Goal: Navigation & Orientation: Go to known website

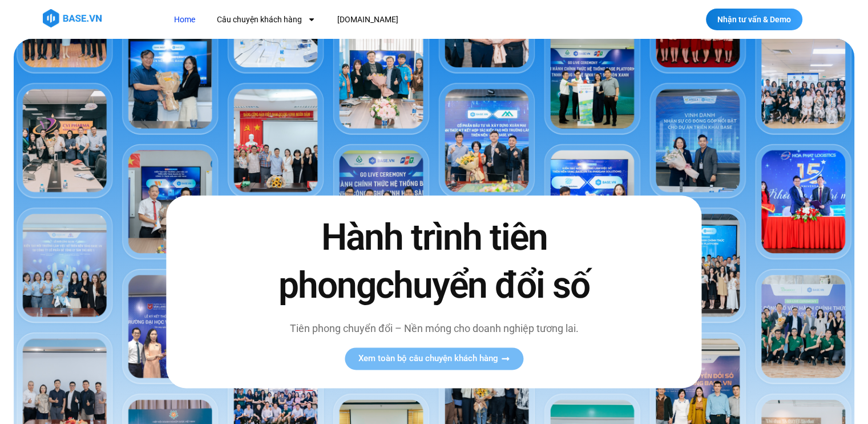
click at [178, 18] on link "Home" at bounding box center [185, 19] width 38 height 21
click at [184, 19] on link "Home" at bounding box center [185, 19] width 38 height 21
click at [351, 15] on link "[DOMAIN_NAME]" at bounding box center [368, 19] width 78 height 21
